Goal: Find contact information: Find contact information

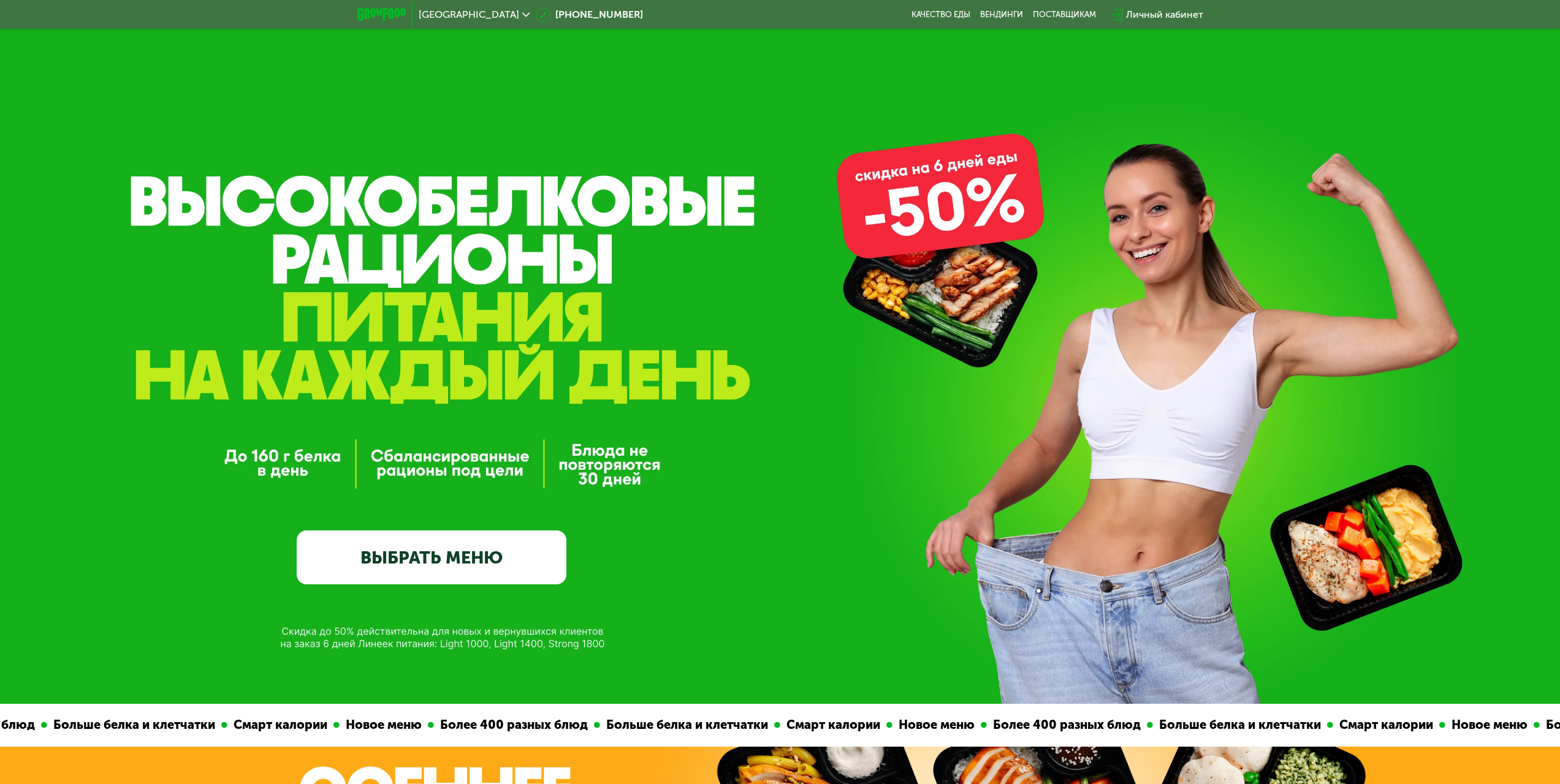
click at [522, 16] on use at bounding box center [525, 14] width 7 height 4
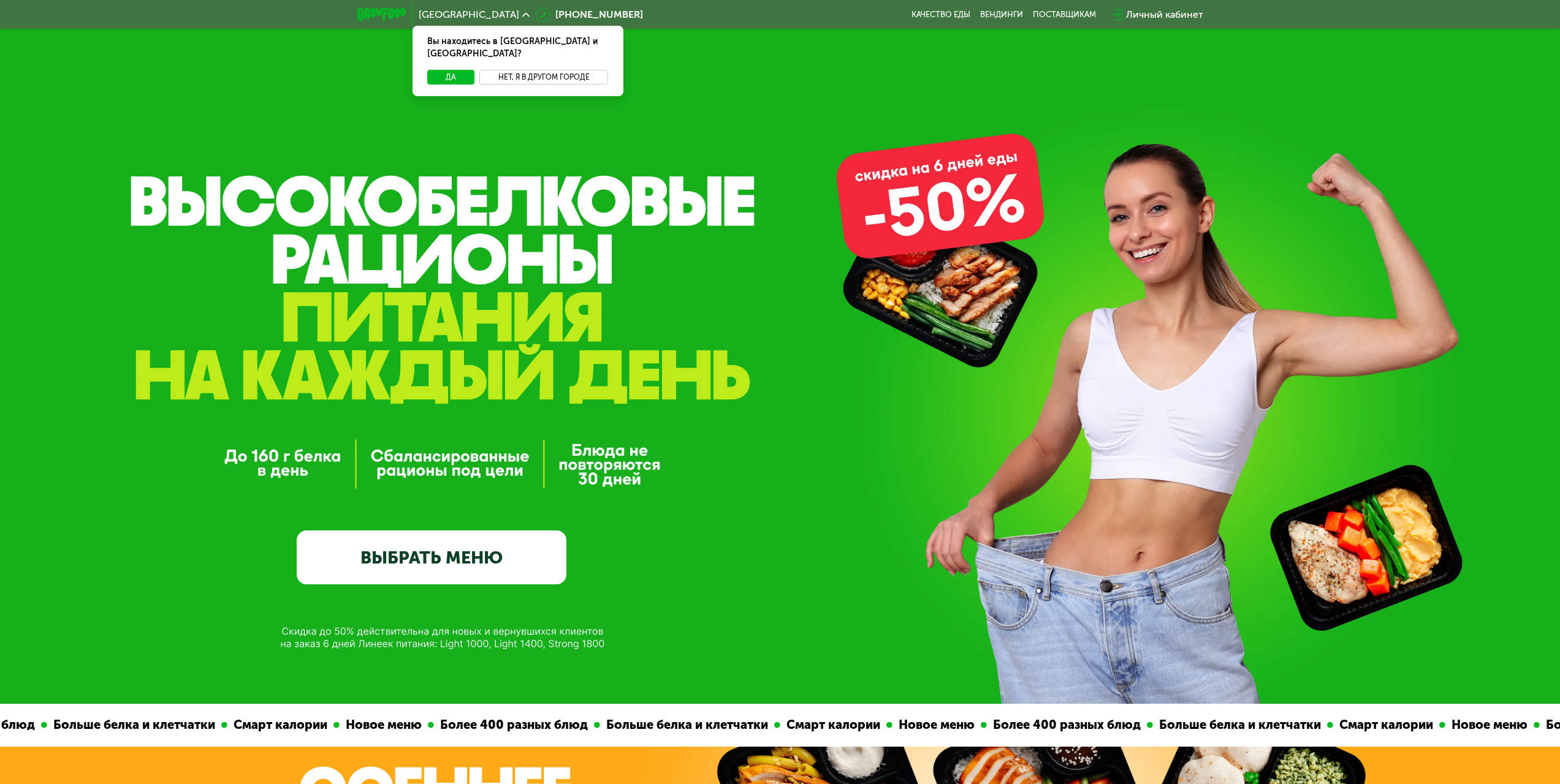
click at [532, 70] on button "Нет, я в другом городе" at bounding box center [544, 77] width 129 height 15
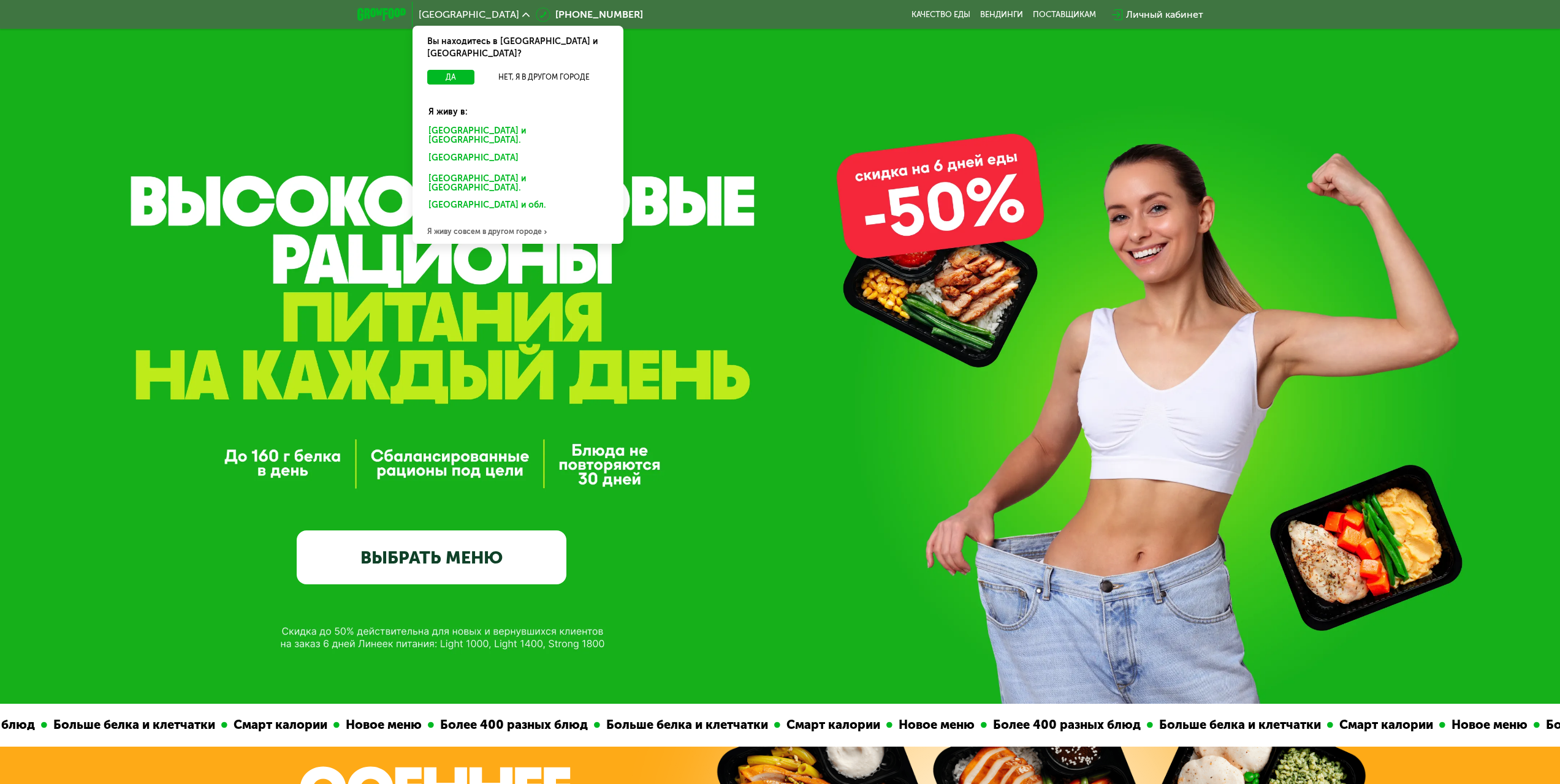
click at [395, 114] on div "GrowFood — доставка правильного питания ВЫБРАТЬ МЕНЮ" at bounding box center [780, 352] width 1560 height 704
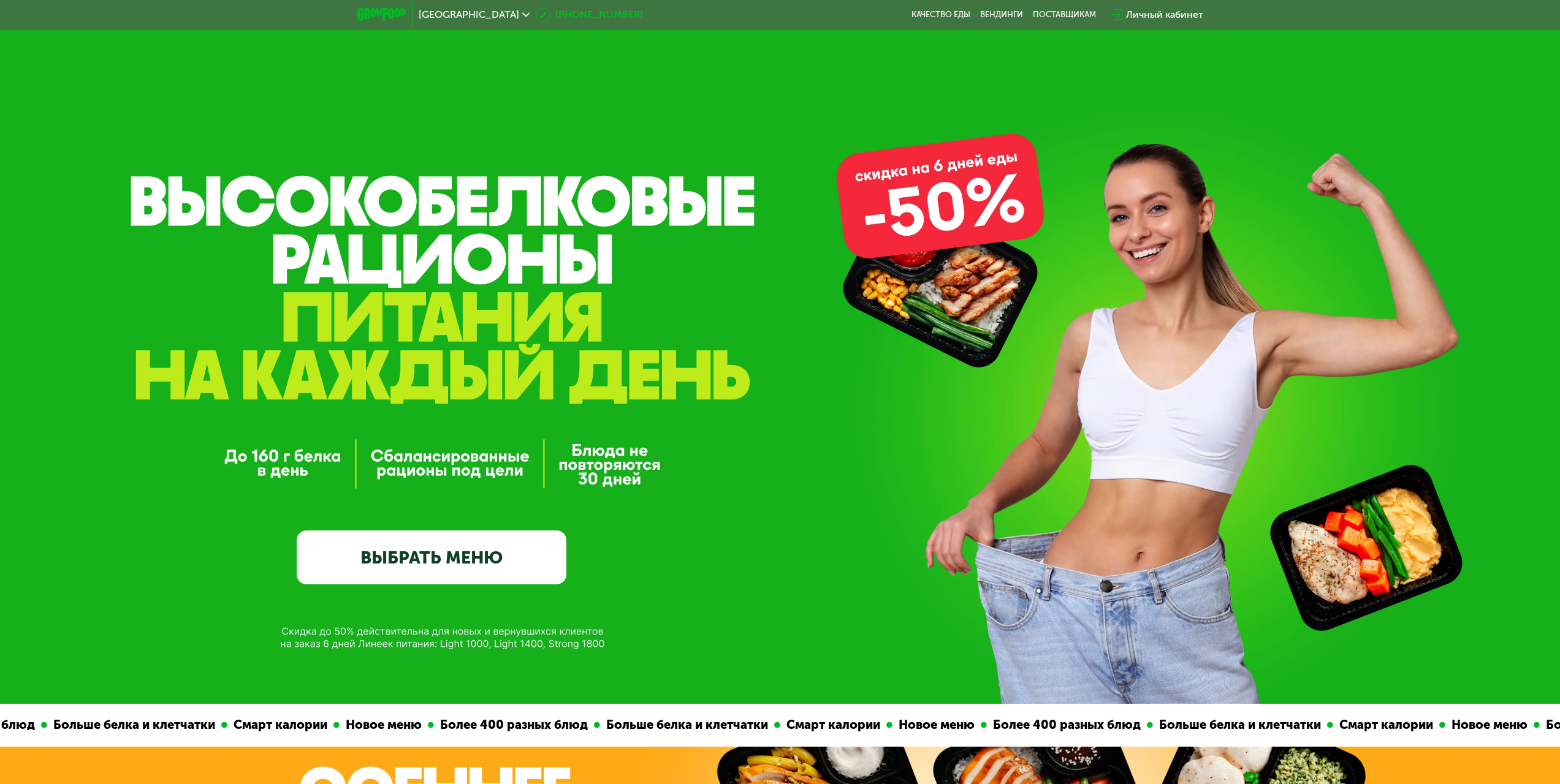
click at [536, 13] on icon at bounding box center [543, 14] width 15 height 15
click at [448, 4] on div "[GEOGRAPHIC_DATA]" at bounding box center [474, 14] width 123 height 22
click at [450, 7] on div "[GEOGRAPHIC_DATA]" at bounding box center [474, 14] width 123 height 22
click at [522, 14] on use at bounding box center [525, 14] width 7 height 4
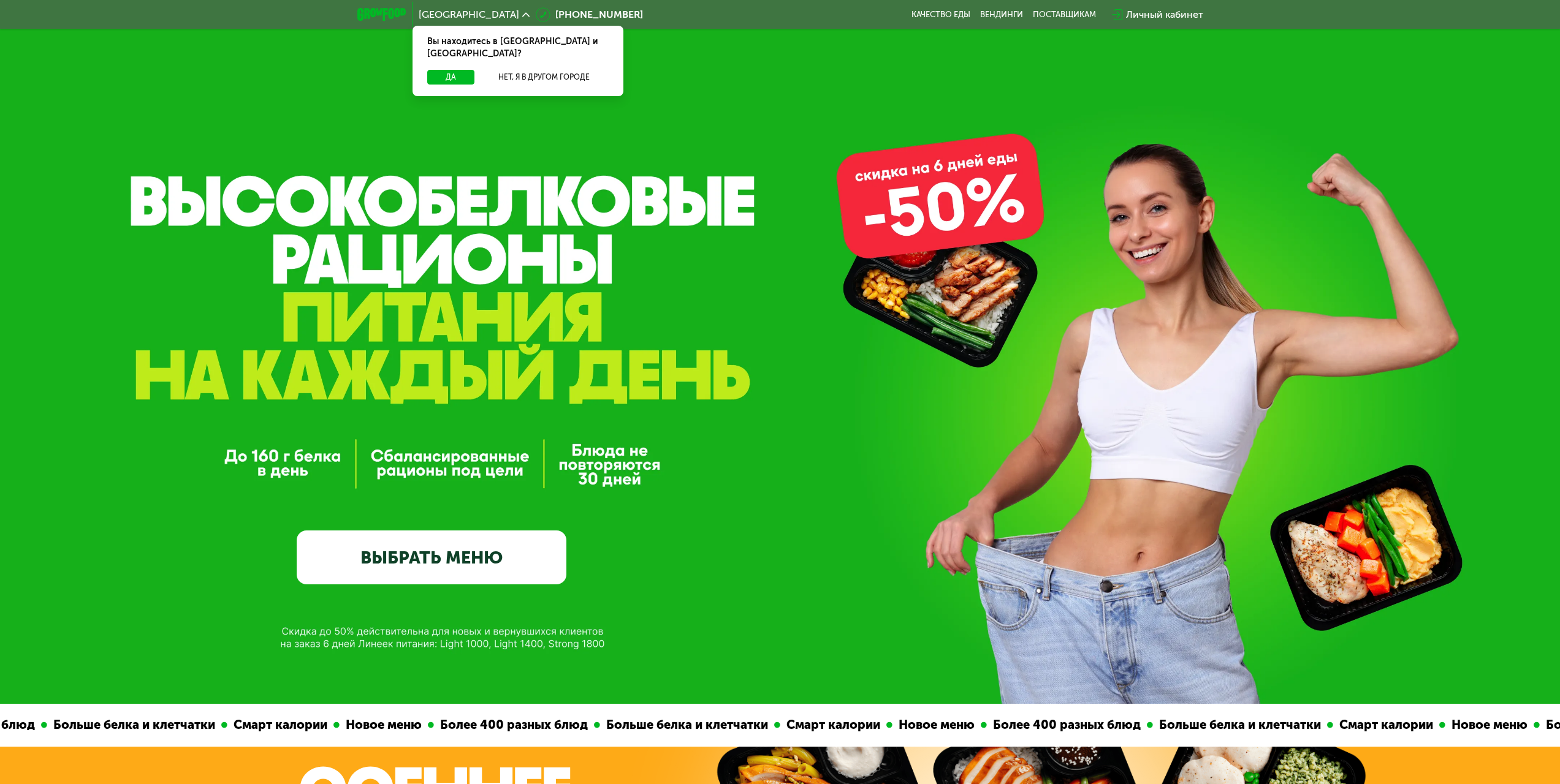
click at [839, 119] on div "GrowFood — доставка правильного питания ВЫБРАТЬ МЕНЮ" at bounding box center [780, 352] width 1560 height 704
